Goal: Transaction & Acquisition: Subscribe to service/newsletter

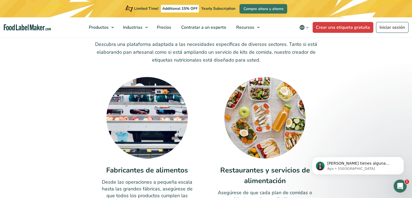
scroll to position [1669, 0]
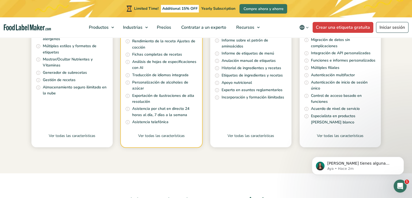
scroll to position [260, 0]
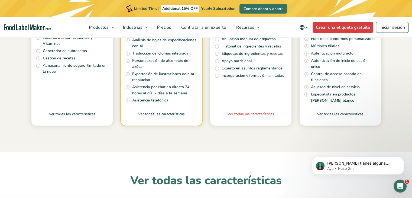
click at [241, 113] on link "Ver todas las características" at bounding box center [250, 118] width 81 height 14
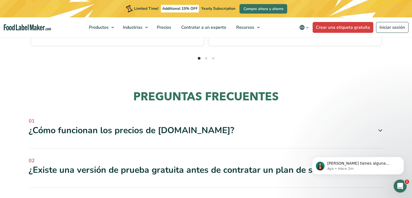
scroll to position [1680, 0]
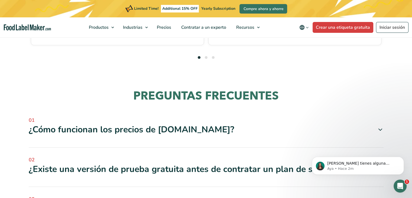
click at [60, 163] on div "¿Existe una versión de prueba gratuita antes de contratar un plan de suscripció…" at bounding box center [206, 168] width 355 height 11
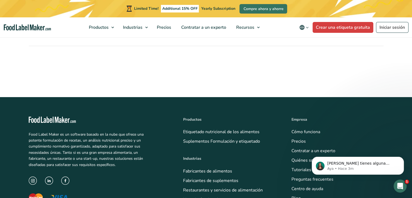
scroll to position [2120, 0]
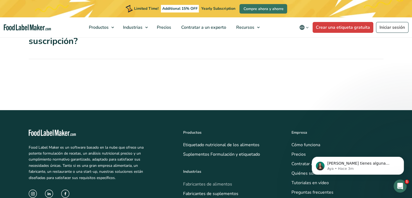
click at [197, 181] on link "Fabricantes de alimentos" at bounding box center [207, 184] width 49 height 6
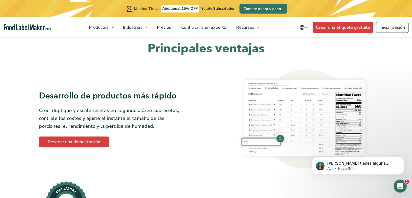
scroll to position [212, 0]
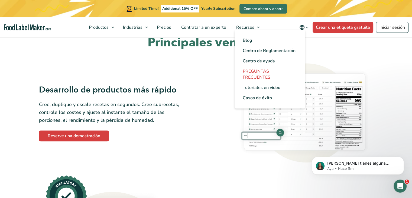
click at [255, 70] on span "PREGUNTAS FRECUENTES" at bounding box center [257, 74] width 28 height 12
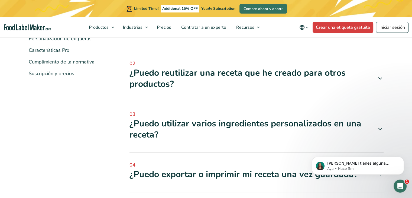
click at [140, 78] on div "¿Puedo reutilizar una receta que he creado para otros productos?" at bounding box center [256, 78] width 254 height 22
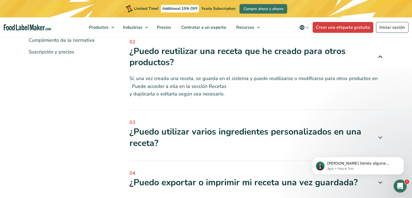
scroll to position [195, 0]
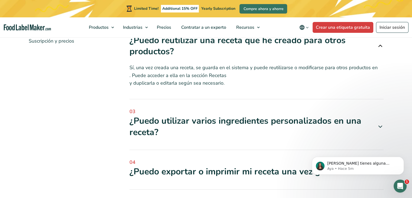
click at [145, 124] on div "¿Puedo utilizar varios ingredientes personalizados en una receta?" at bounding box center [256, 126] width 254 height 22
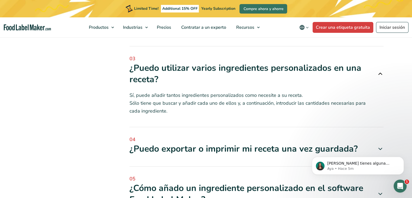
scroll to position [314, 0]
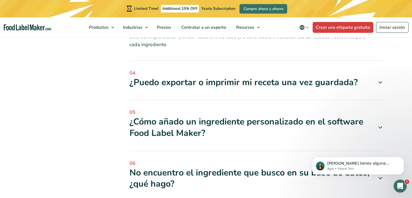
click at [148, 83] on div "¿Puedo exportar o imprimir mi receta una vez guardada?" at bounding box center [256, 82] width 254 height 11
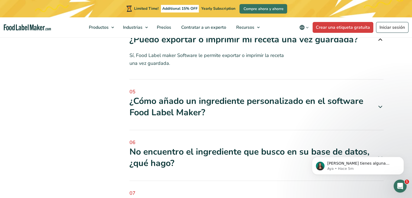
scroll to position [358, 0]
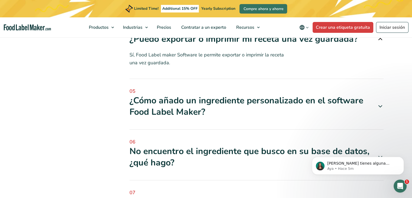
click at [149, 102] on div "¿Cómo añado un ingrediente personalizado en el software Food Label Maker?" at bounding box center [256, 106] width 254 height 22
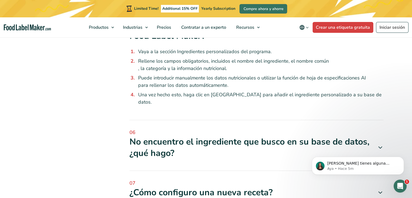
scroll to position [466, 0]
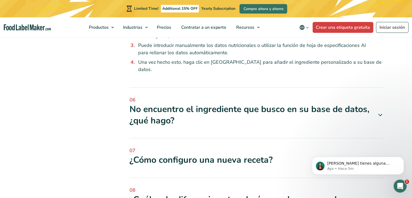
click at [139, 109] on div "No encuentro el ingrediente que busco en su base de datos, ¿qué hago?" at bounding box center [256, 114] width 254 height 22
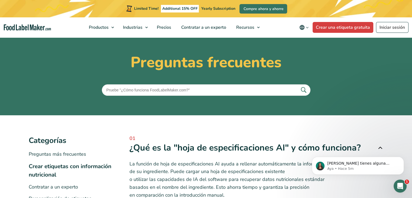
scroll to position [0, 0]
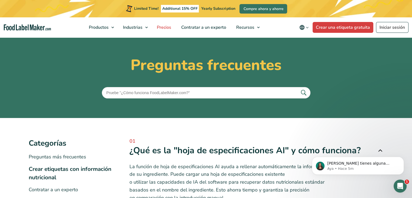
click at [163, 27] on span "Precios" at bounding box center [163, 27] width 17 height 6
